Goal: Task Accomplishment & Management: Manage account settings

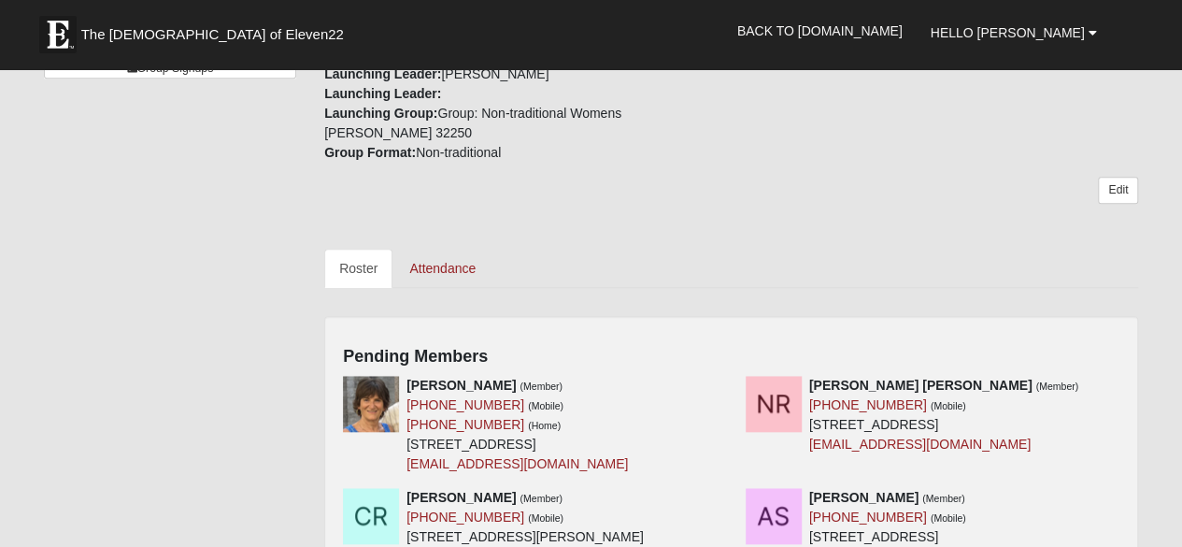
scroll to position [658, 0]
click at [723, 375] on div at bounding box center [721, 385] width 21 height 20
click at [725, 378] on icon at bounding box center [725, 384] width 13 height 13
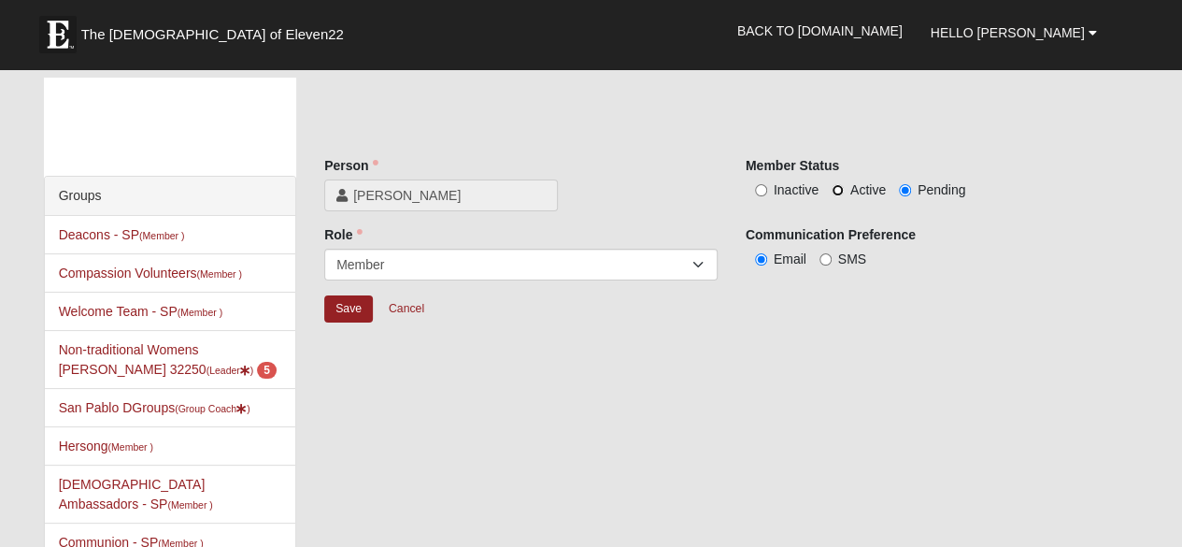
click at [834, 186] on input "Active" at bounding box center [838, 190] width 12 height 12
radio input "true"
click at [345, 306] on input "Save" at bounding box center [348, 308] width 49 height 27
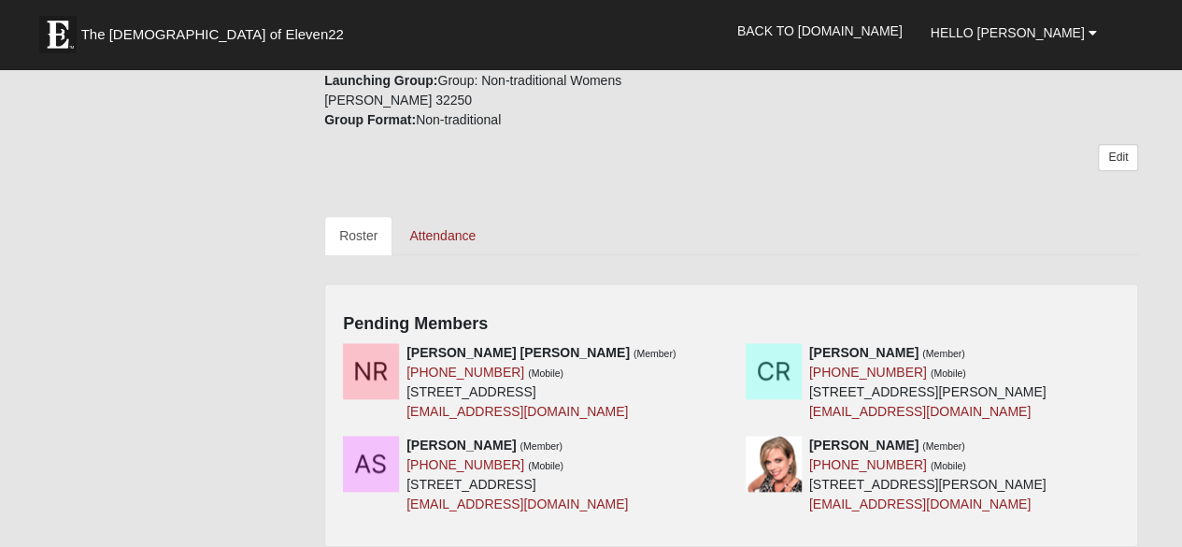
scroll to position [691, 0]
click at [724, 345] on icon at bounding box center [725, 351] width 13 height 13
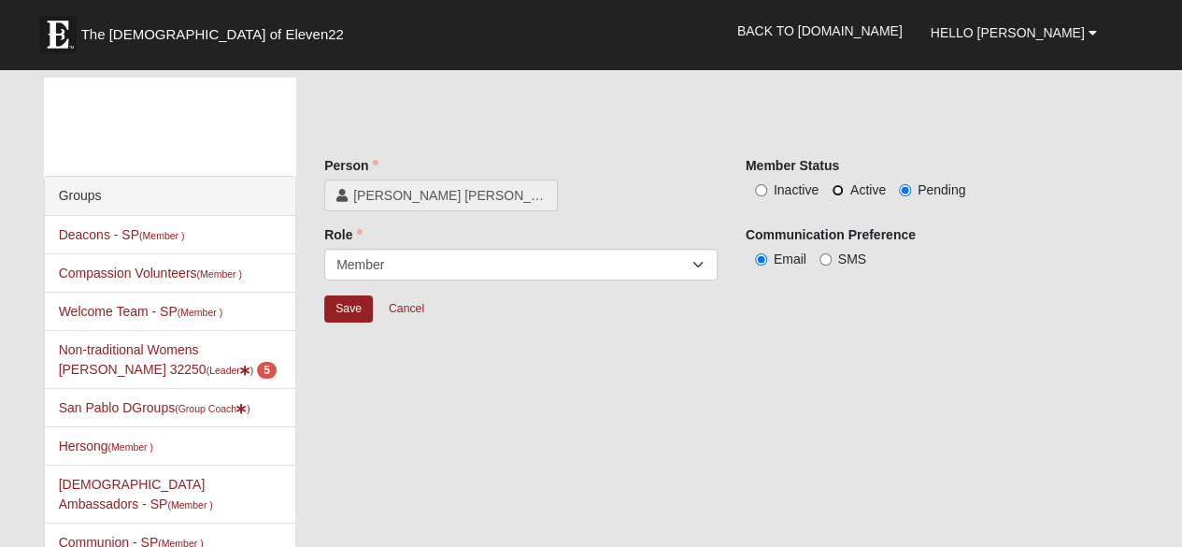
click at [839, 193] on input "Active" at bounding box center [838, 190] width 12 height 12
radio input "true"
click at [340, 307] on input "Save" at bounding box center [348, 308] width 49 height 27
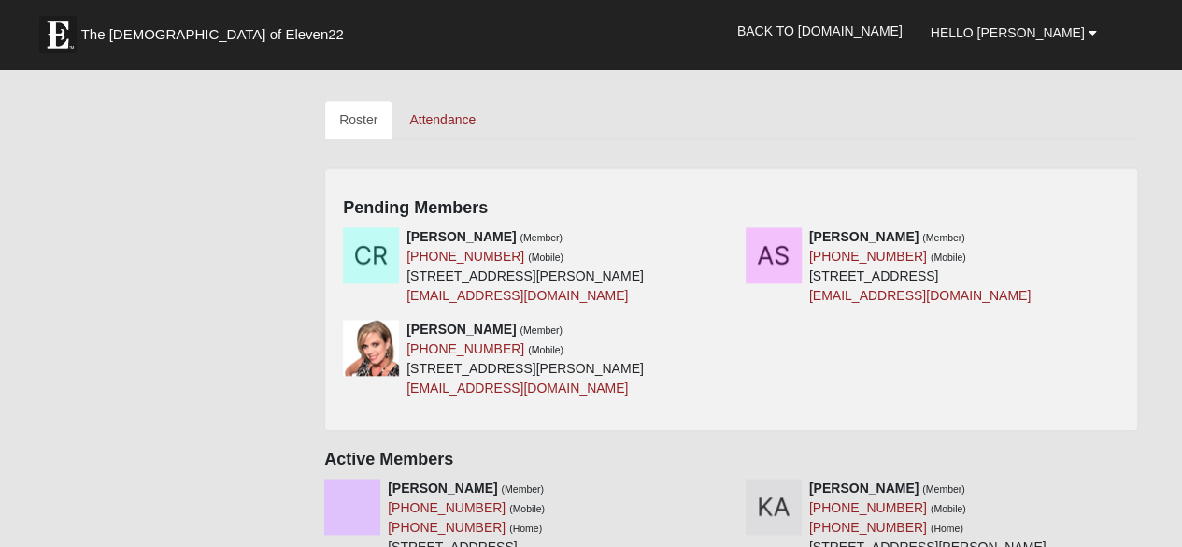
scroll to position [806, 0]
click at [723, 321] on icon at bounding box center [725, 327] width 13 height 13
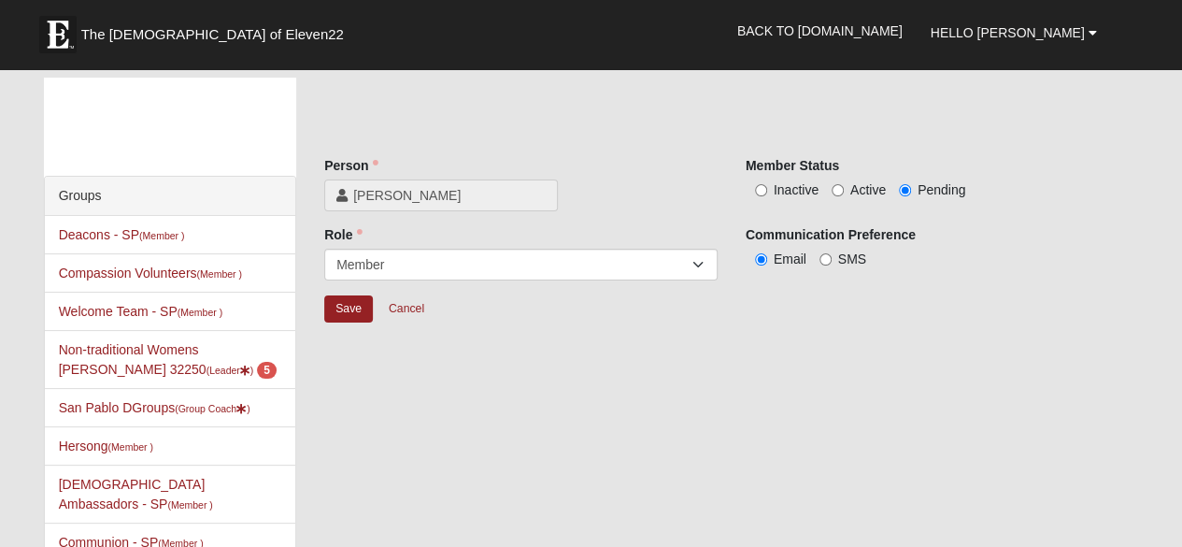
click at [850, 192] on span "Active" at bounding box center [868, 189] width 36 height 15
click at [844, 192] on input "Active" at bounding box center [838, 190] width 12 height 12
radio input "true"
click at [348, 307] on input "Save" at bounding box center [348, 308] width 49 height 27
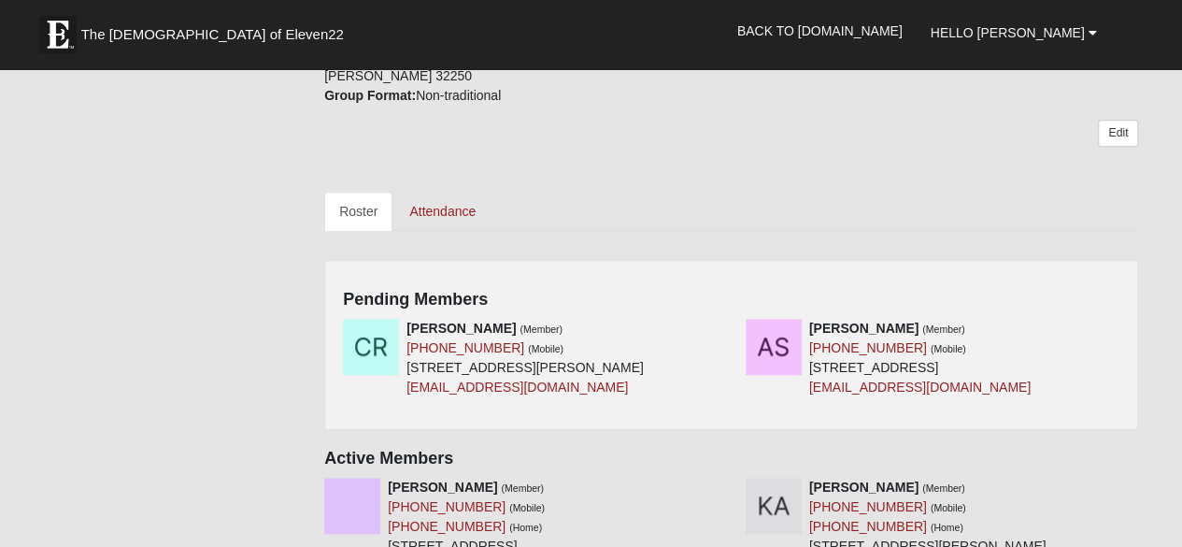
scroll to position [718, 0]
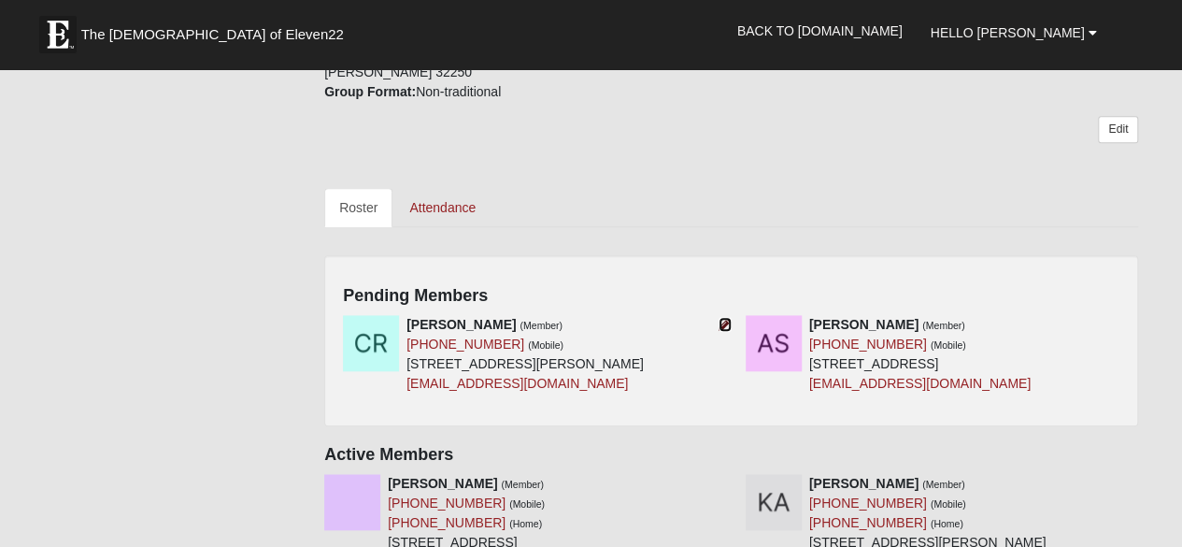
click at [723, 318] on icon at bounding box center [725, 324] width 13 height 13
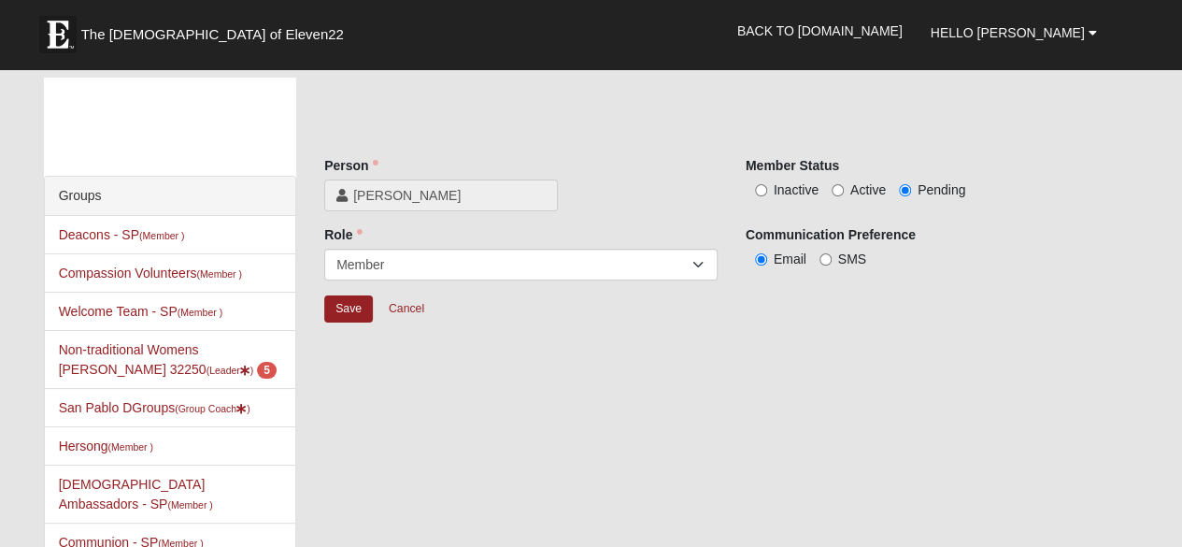
click at [865, 192] on span "Active" at bounding box center [868, 189] width 36 height 15
click at [844, 192] on input "Active" at bounding box center [838, 190] width 12 height 12
radio input "true"
click at [353, 311] on input "Save" at bounding box center [348, 308] width 49 height 27
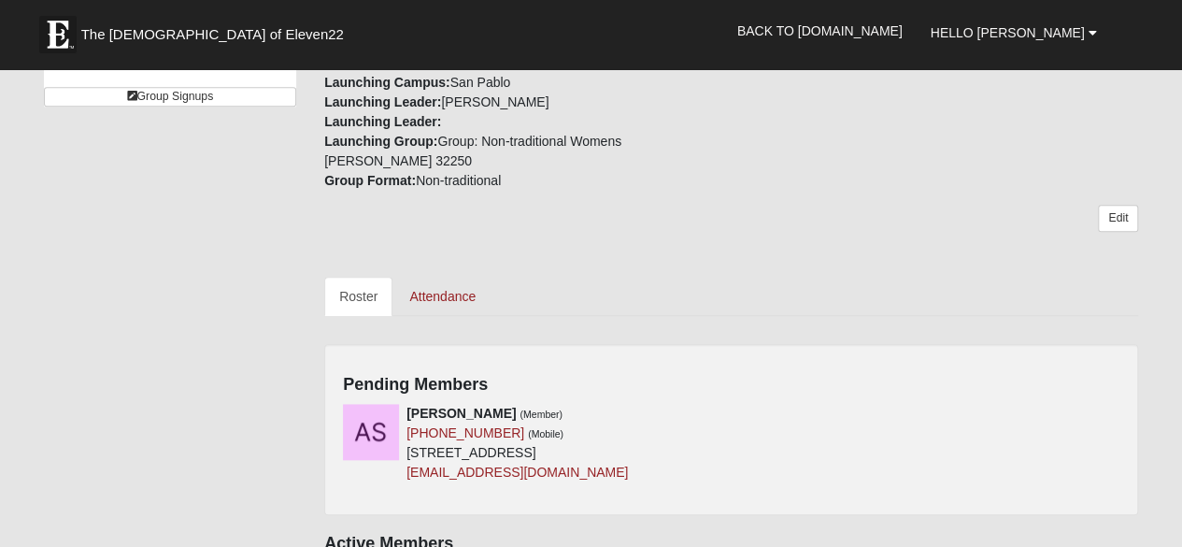
scroll to position [631, 0]
click at [731, 402] on div "Amy Sander (Member) (904) 318-4234 (Mobile) 8215 Ketch Ct Jacksonville, FL 3221…" at bounding box center [731, 448] width 805 height 93
click at [727, 405] on icon at bounding box center [725, 411] width 13 height 13
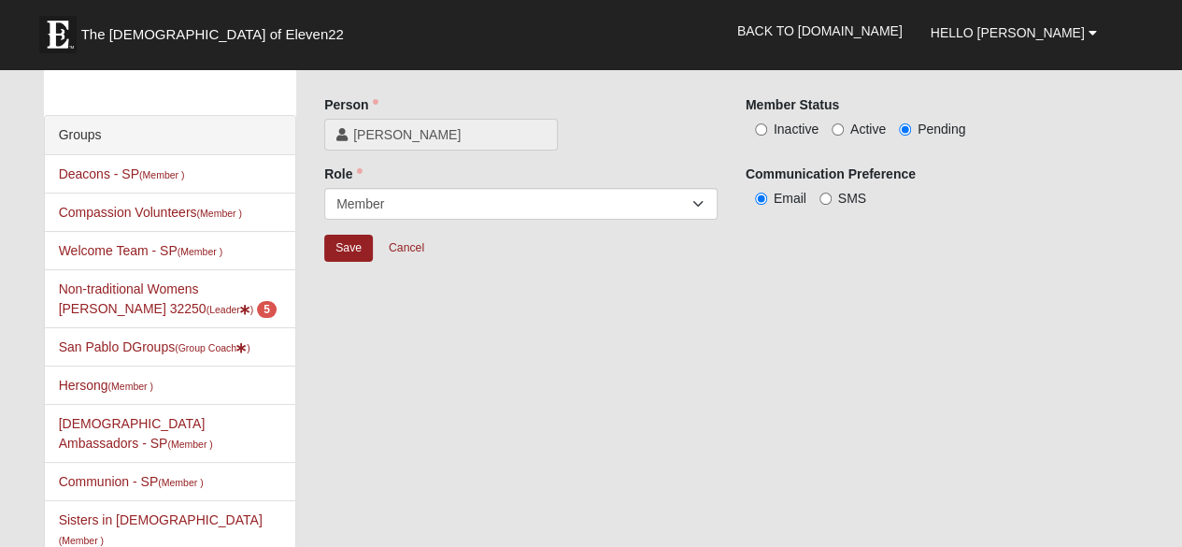
scroll to position [50, 0]
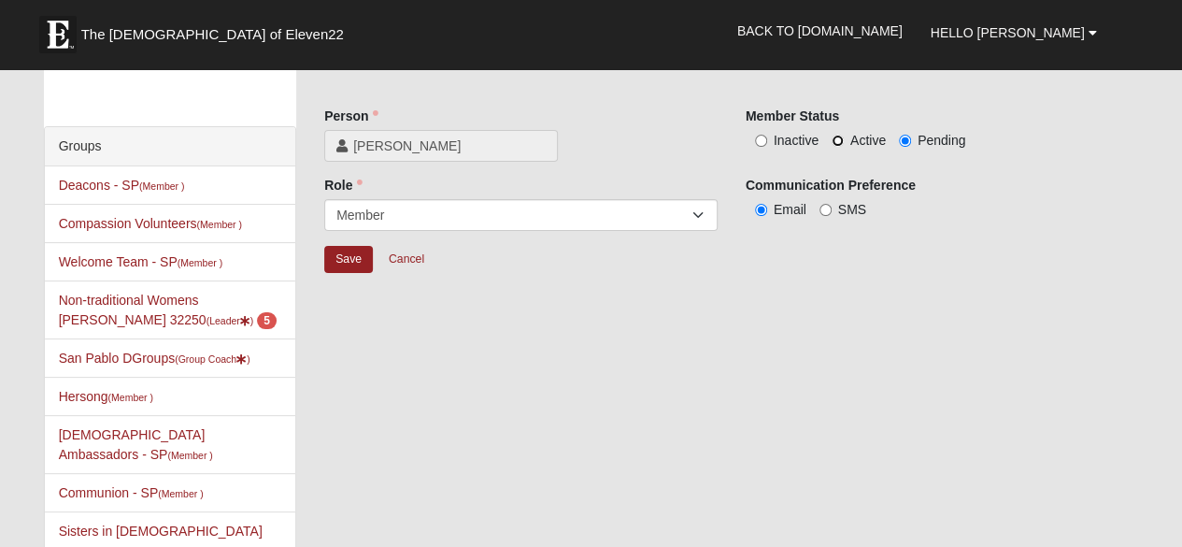
click at [837, 139] on input "Active" at bounding box center [838, 141] width 12 height 12
radio input "true"
click at [345, 259] on input "Save" at bounding box center [348, 259] width 49 height 27
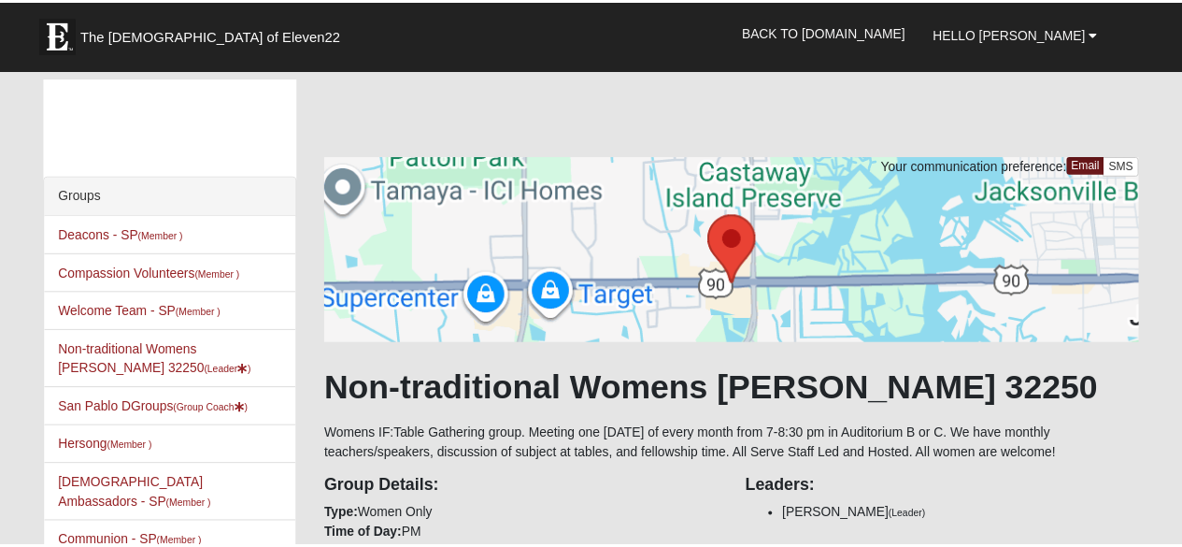
scroll to position [50, 0]
